Goal: Task Accomplishment & Management: Use online tool/utility

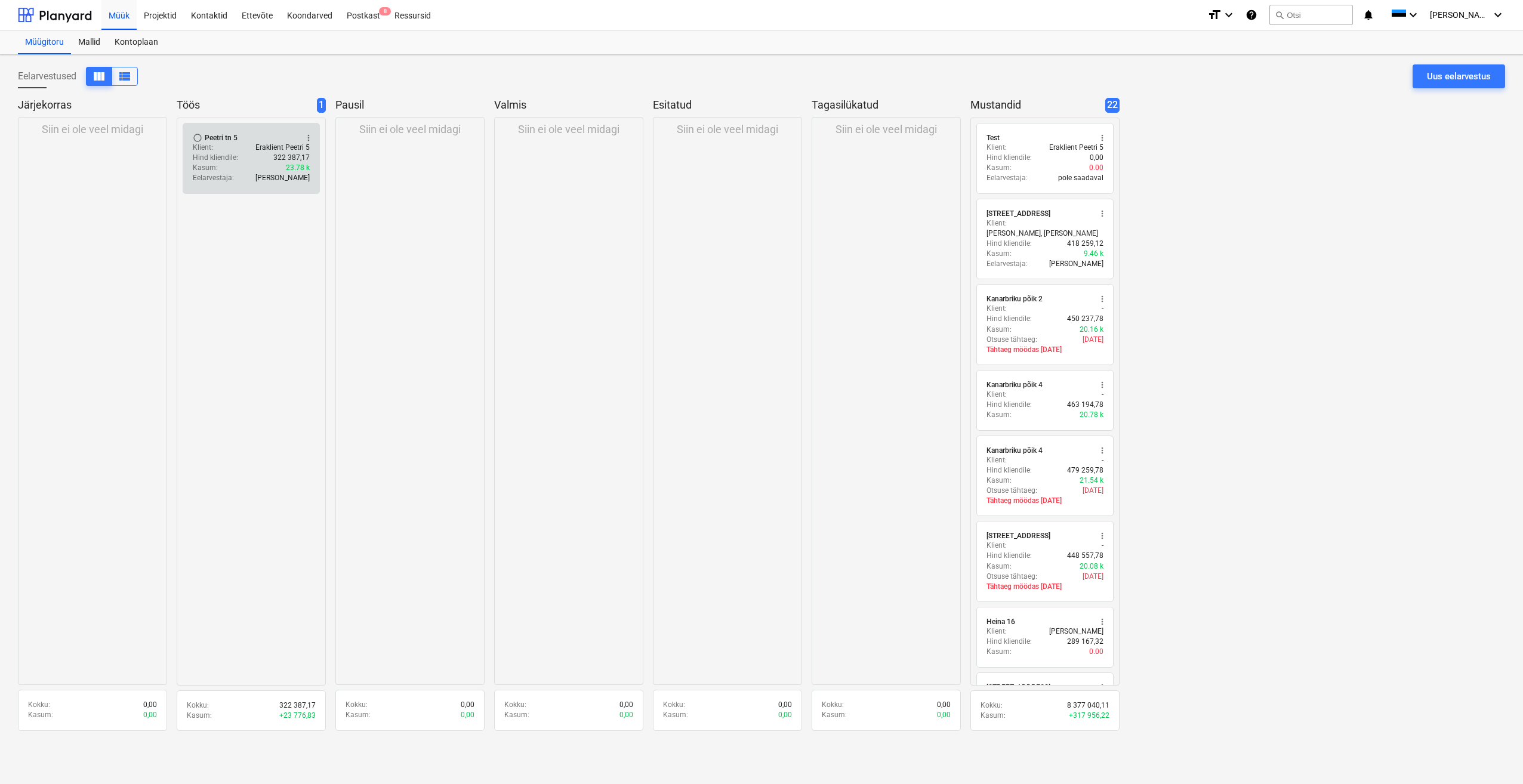
click at [241, 151] on div "Klient : Eraklient Peetri 5" at bounding box center [251, 147] width 117 height 10
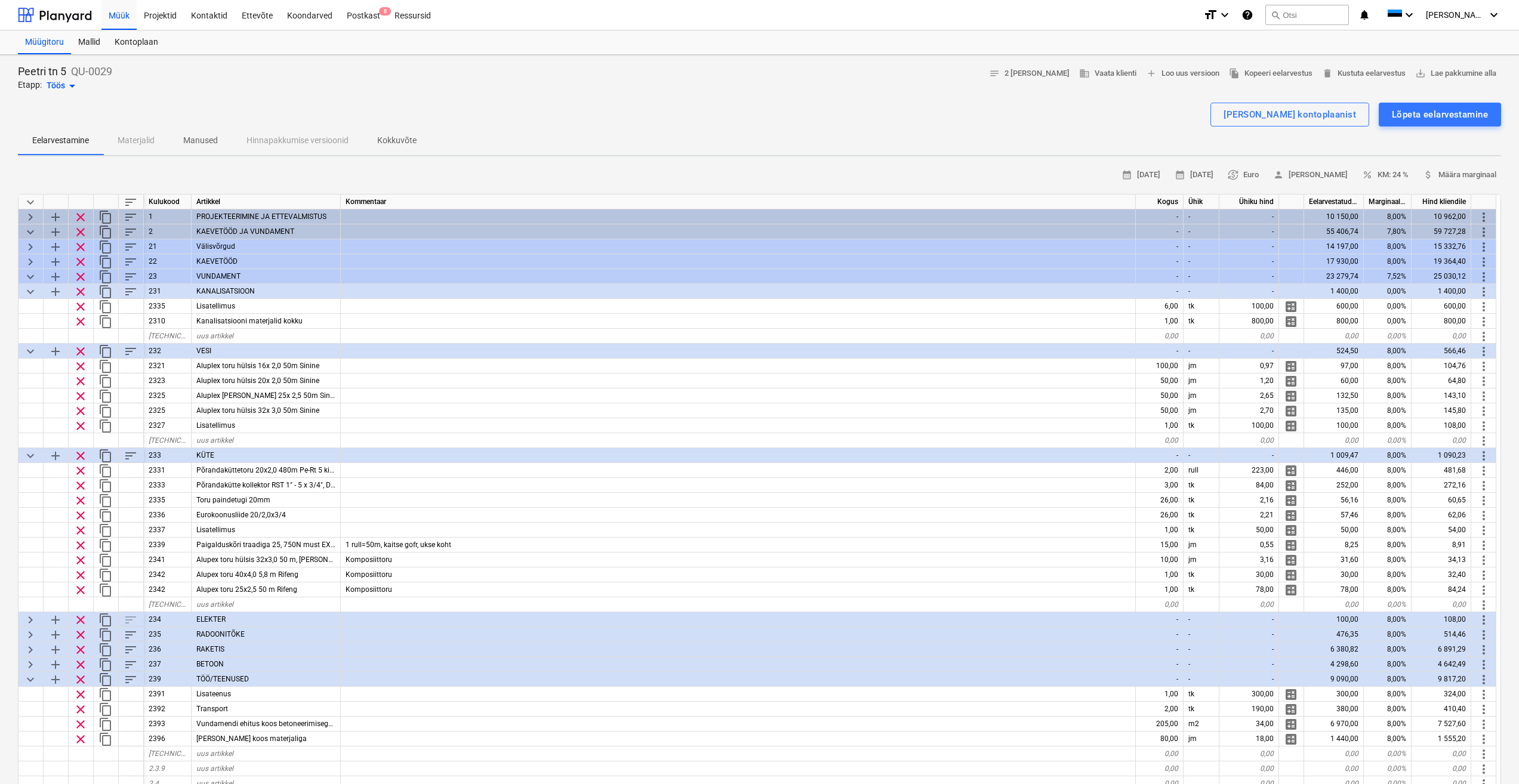
click at [622, 95] on div at bounding box center [759, 98] width 1484 height 9
type textarea "x"
click at [609, 113] on div "Lisa ridu kontoplaanist Lõpeta eelarvestamine" at bounding box center [759, 114] width 1484 height 24
